Goal: Information Seeking & Learning: Check status

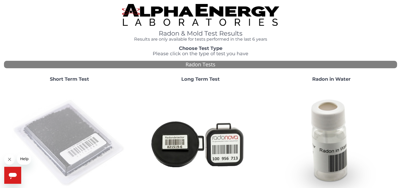
click at [75, 139] on img at bounding box center [69, 143] width 114 height 114
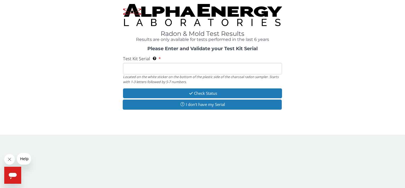
click at [155, 66] on input "Test Kit Serial Located on the white sticker on the bottom of the plastic side …" at bounding box center [202, 68] width 159 height 11
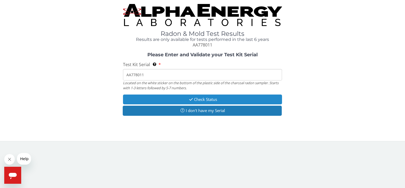
type input "AA778011"
click at [214, 99] on button "Check Status" at bounding box center [202, 99] width 159 height 10
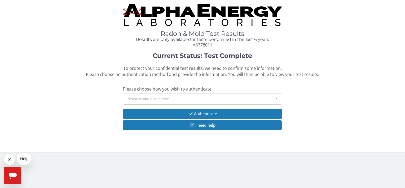
click at [220, 97] on div "Please make a selection" at bounding box center [202, 98] width 159 height 11
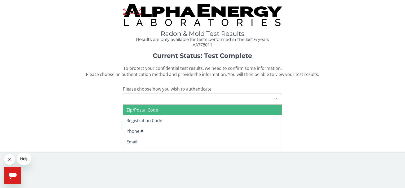
click at [214, 105] on span "Zip/Postal Code" at bounding box center [202, 109] width 158 height 11
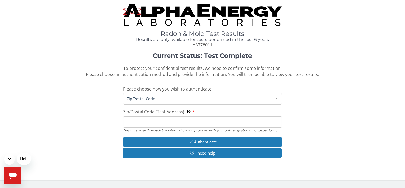
drag, startPoint x: 192, startPoint y: 121, endPoint x: 191, endPoint y: 117, distance: 3.7
click at [192, 118] on input "Zip/Postal Code (Test Address) This must exactly match the information you prov…" at bounding box center [202, 121] width 159 height 11
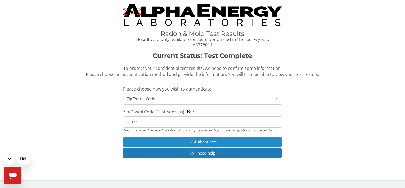
type input "03872"
click at [220, 142] on button "Authenticate" at bounding box center [202, 142] width 159 height 10
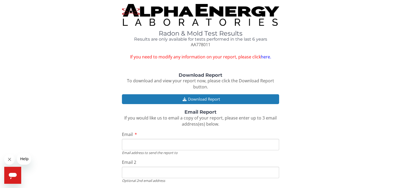
click at [262, 71] on div "Radon & Mold Test Results Results are only available for tests performed in the…" at bounding box center [200, 117] width 393 height 226
click at [264, 56] on link "here." at bounding box center [265, 57] width 10 height 6
